Goal: Obtain resource: Download file/media

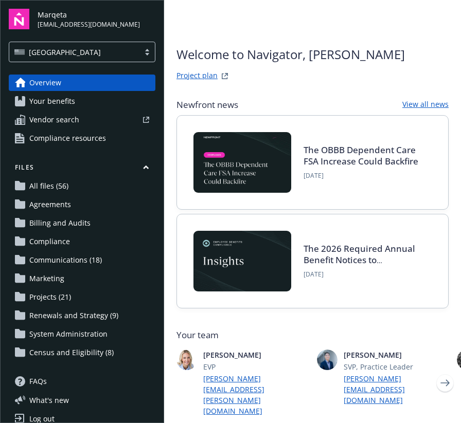
click at [68, 190] on link "All files (56)" at bounding box center [82, 186] width 147 height 16
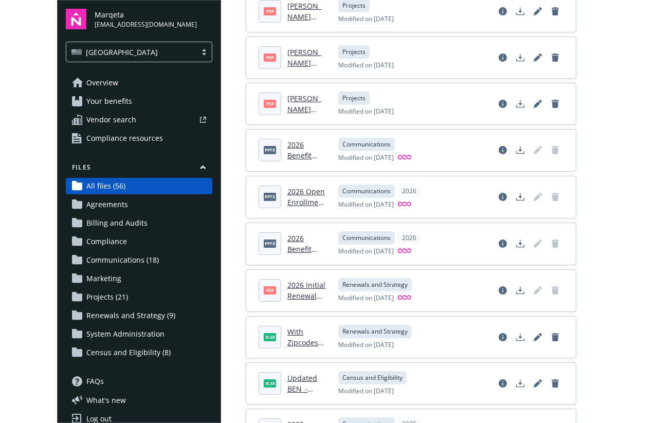
scroll to position [161, 0]
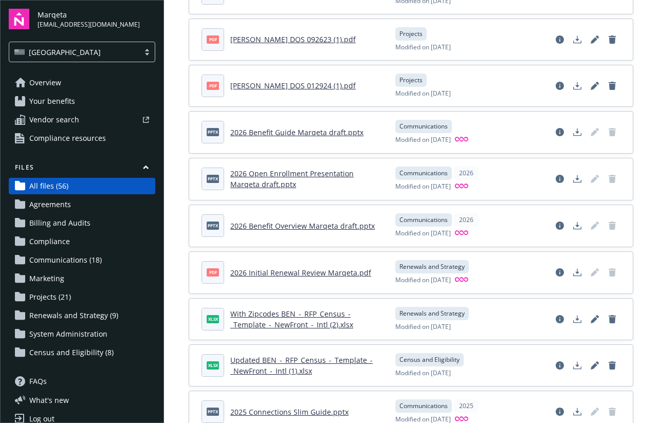
click at [311, 132] on link "2026 Benefit Guide Marqeta draft.pptx" at bounding box center [296, 132] width 133 height 10
click at [288, 226] on link "2026 Benefit Overview Marqeta draft.pptx" at bounding box center [302, 226] width 144 height 10
click at [317, 176] on link "2026 Open Enrollment Presentation Marqeta draft.pptx" at bounding box center [291, 179] width 123 height 21
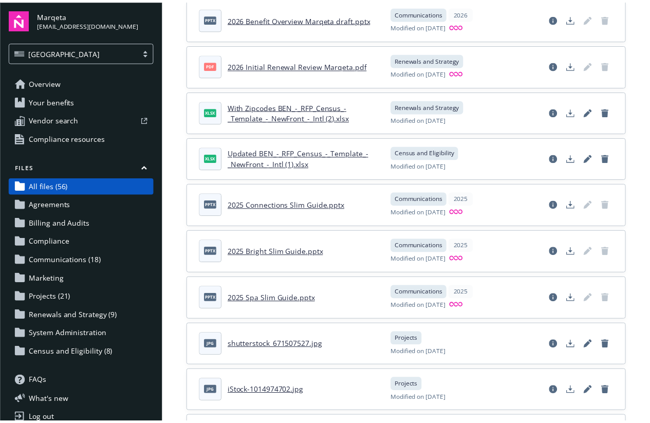
scroll to position [386, 0]
